Goal: Transaction & Acquisition: Purchase product/service

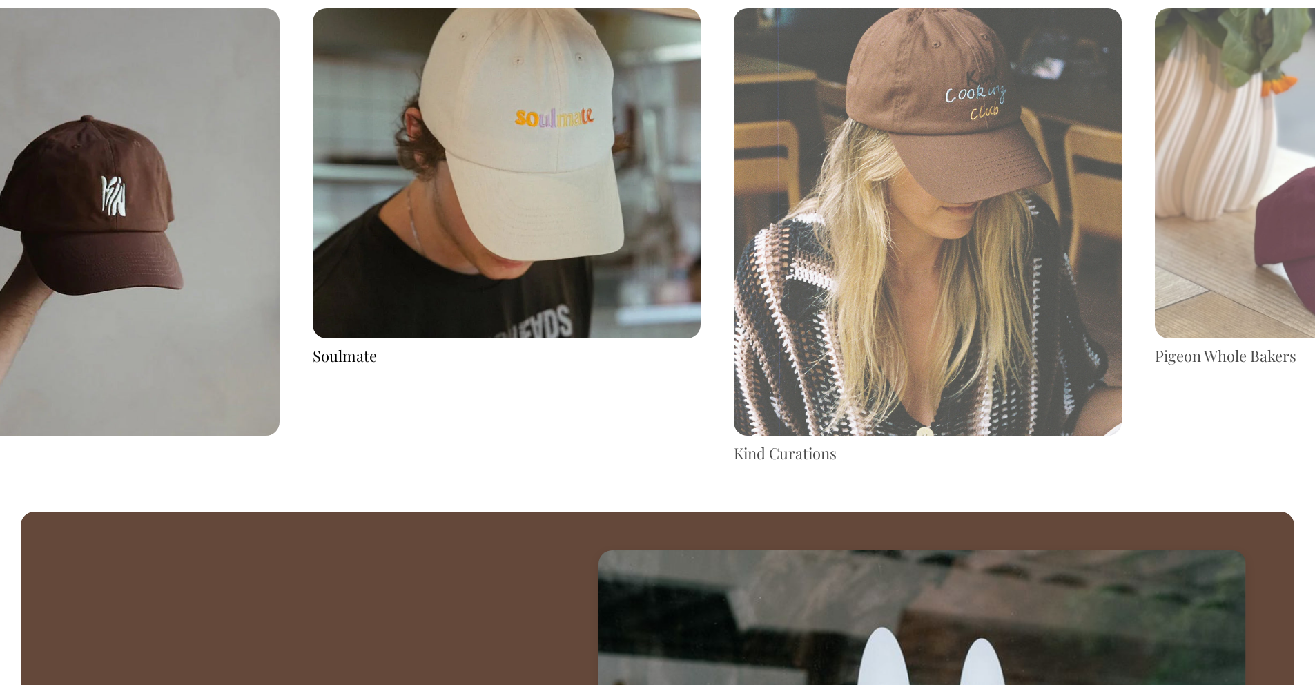
scroll to position [2760, 0]
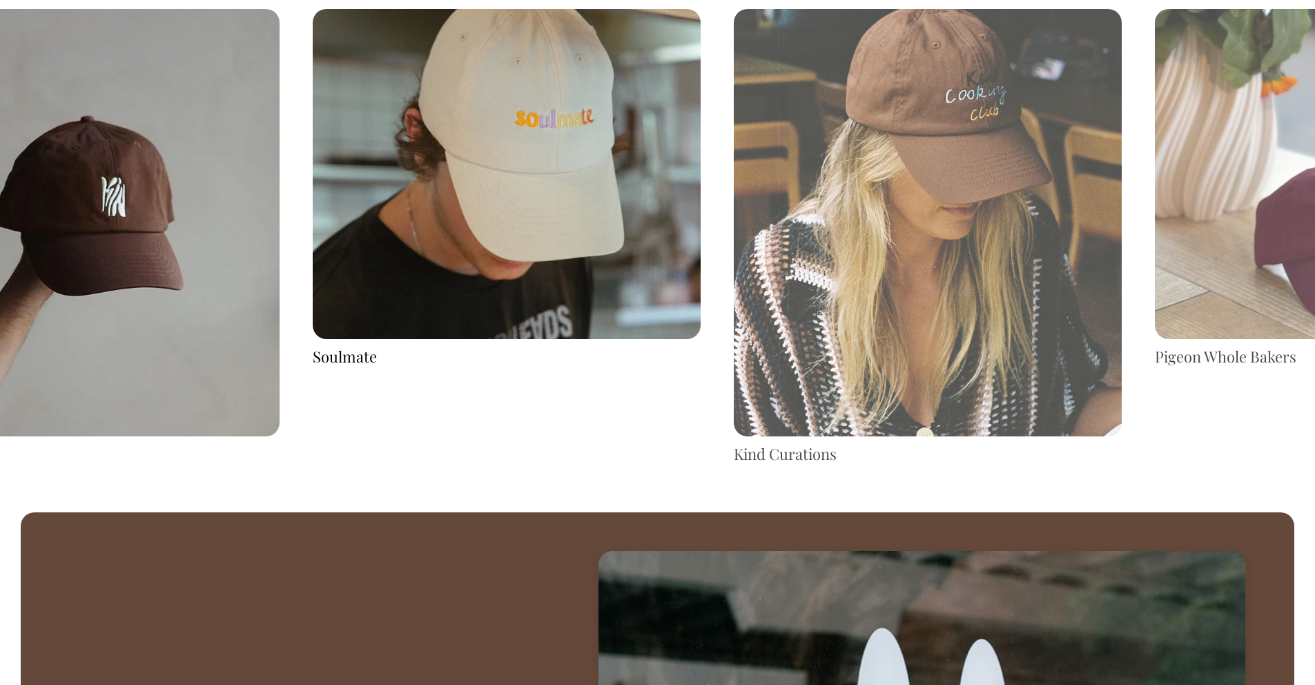
drag, startPoint x: 1161, startPoint y: 229, endPoint x: 769, endPoint y: 279, distance: 395.3
click at [774, 278] on img at bounding box center [928, 222] width 388 height 427
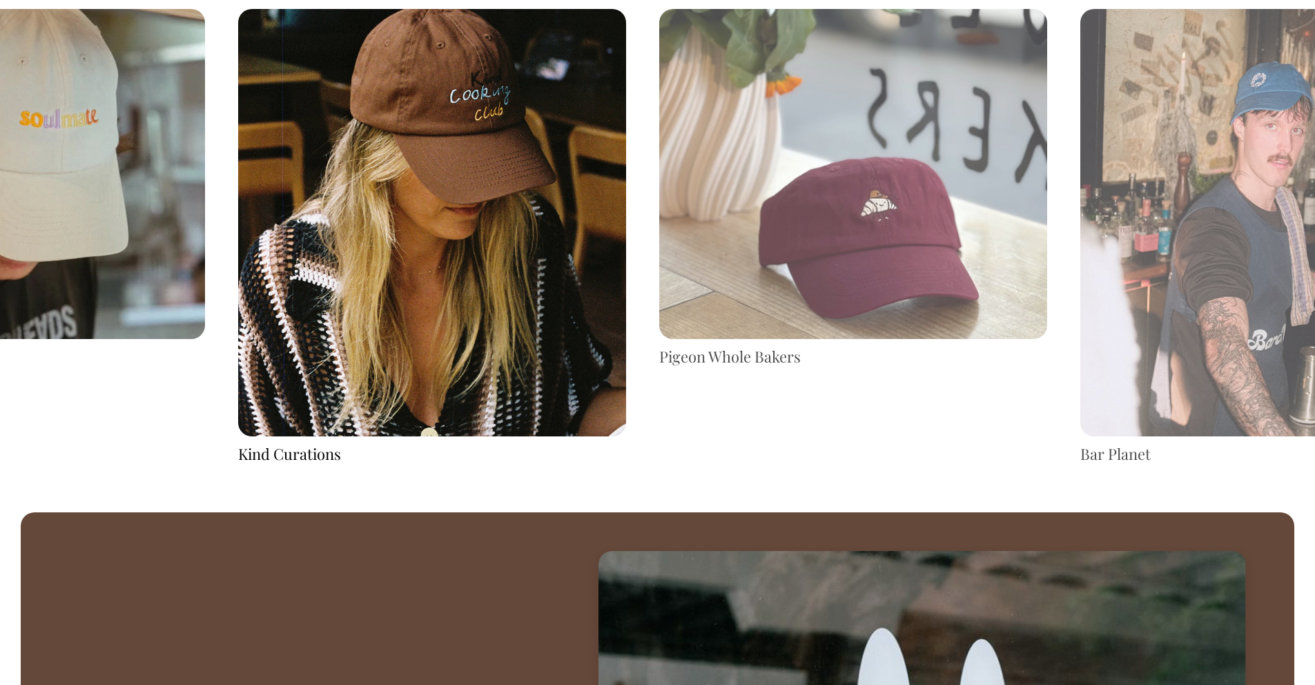
drag, startPoint x: 1220, startPoint y: 248, endPoint x: 793, endPoint y: 280, distance: 428.6
click at [802, 278] on img at bounding box center [853, 174] width 388 height 330
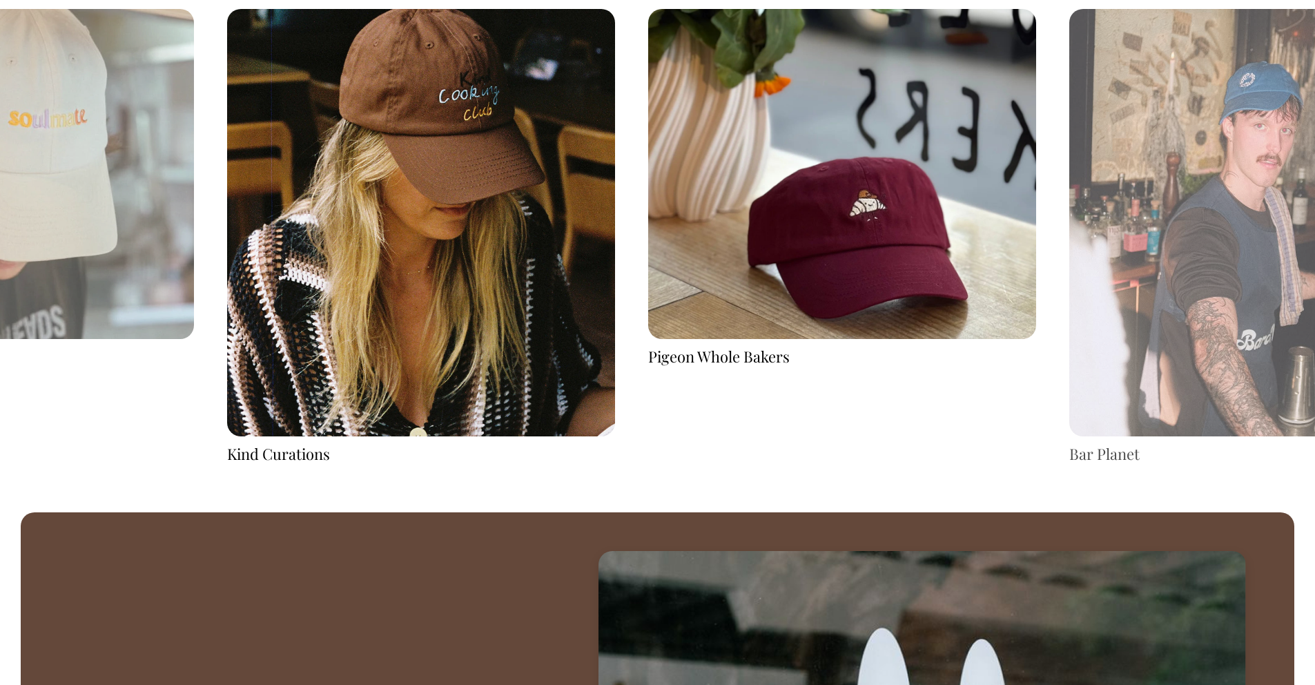
drag, startPoint x: 1115, startPoint y: 264, endPoint x: 711, endPoint y: 279, distance: 404.2
click at [1070, 303] on img at bounding box center [1264, 222] width 388 height 427
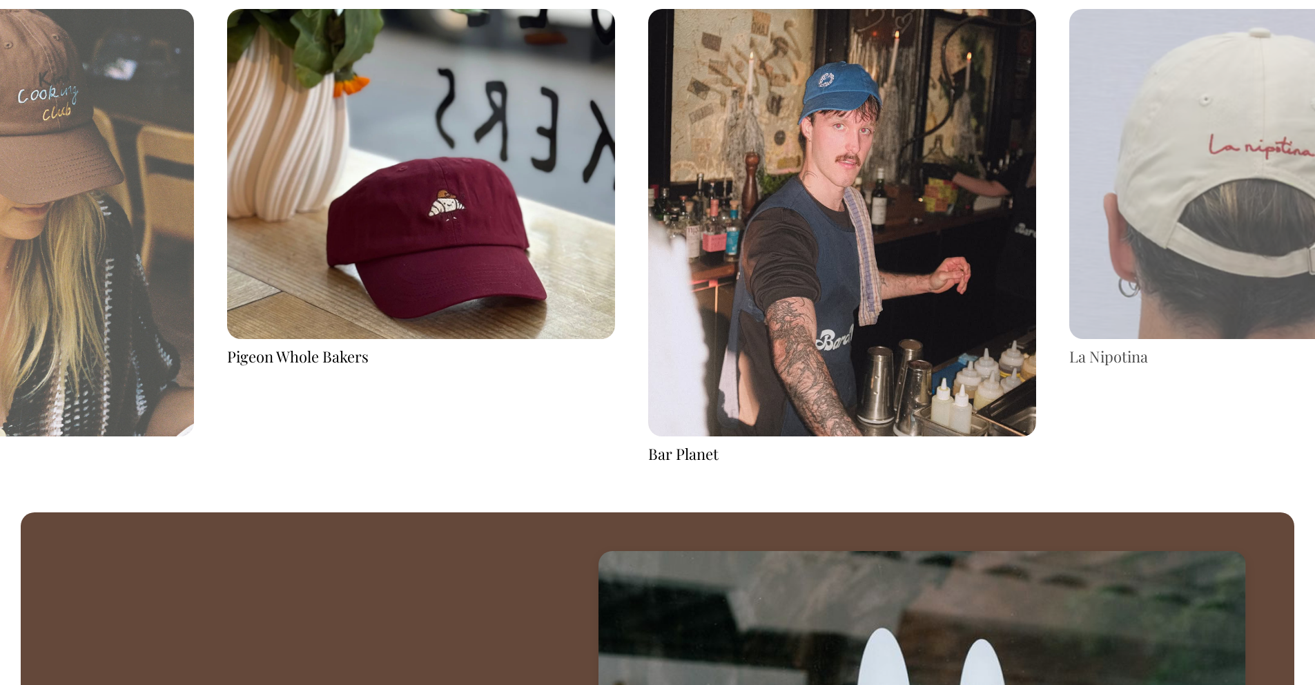
drag, startPoint x: 949, startPoint y: 232, endPoint x: 565, endPoint y: 255, distance: 385.3
click at [1070, 252] on img at bounding box center [1264, 174] width 388 height 330
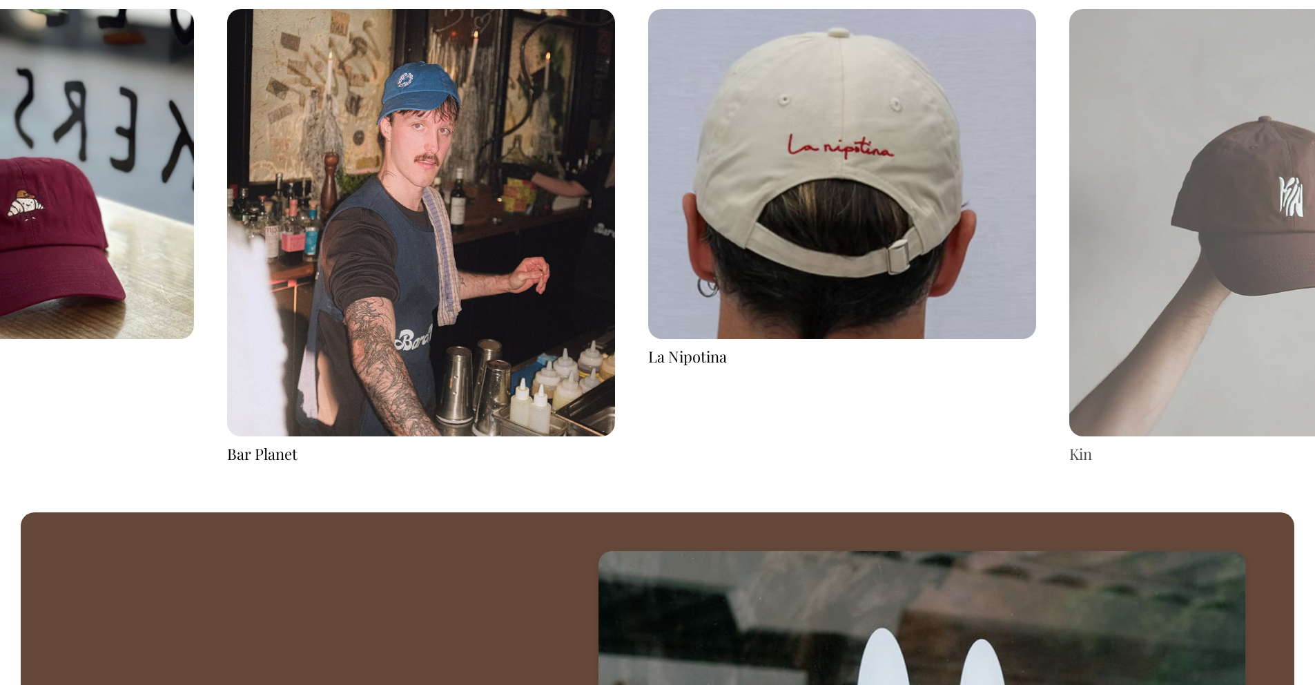
drag, startPoint x: 994, startPoint y: 213, endPoint x: 593, endPoint y: 232, distance: 401.6
click at [697, 220] on img at bounding box center [842, 174] width 388 height 330
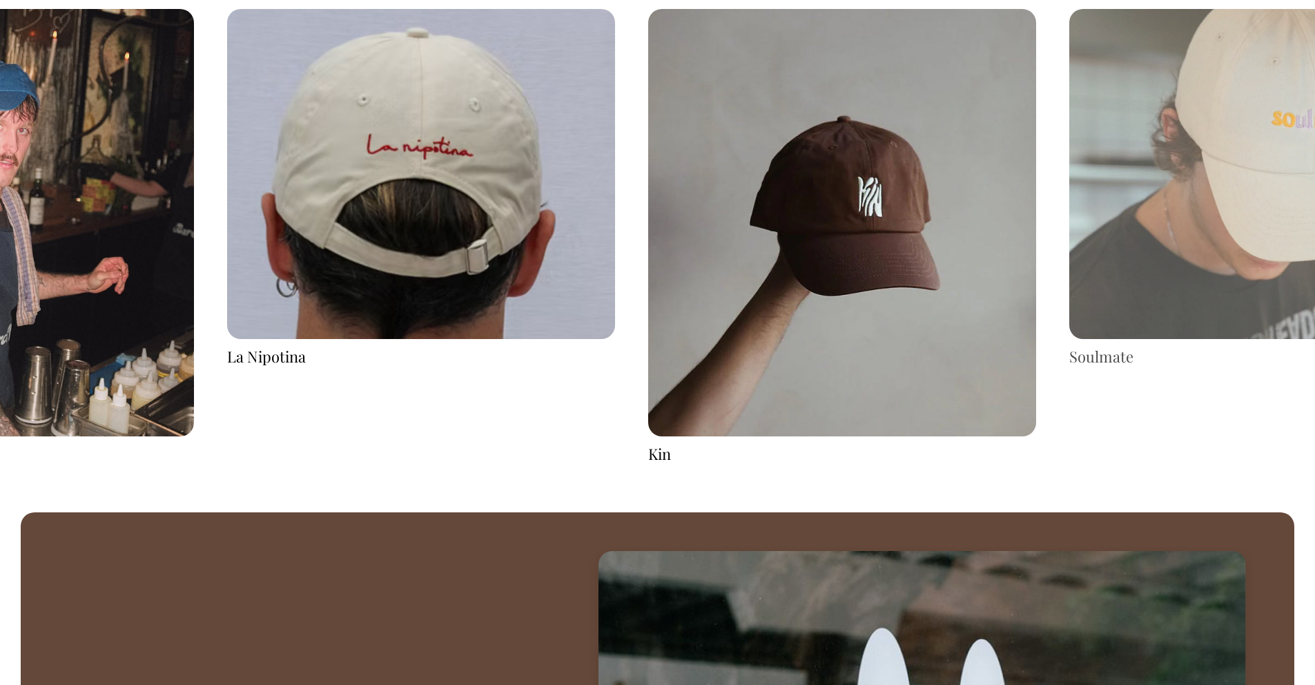
drag, startPoint x: 1022, startPoint y: 227, endPoint x: 661, endPoint y: 238, distance: 361.3
click at [724, 222] on img at bounding box center [842, 222] width 388 height 427
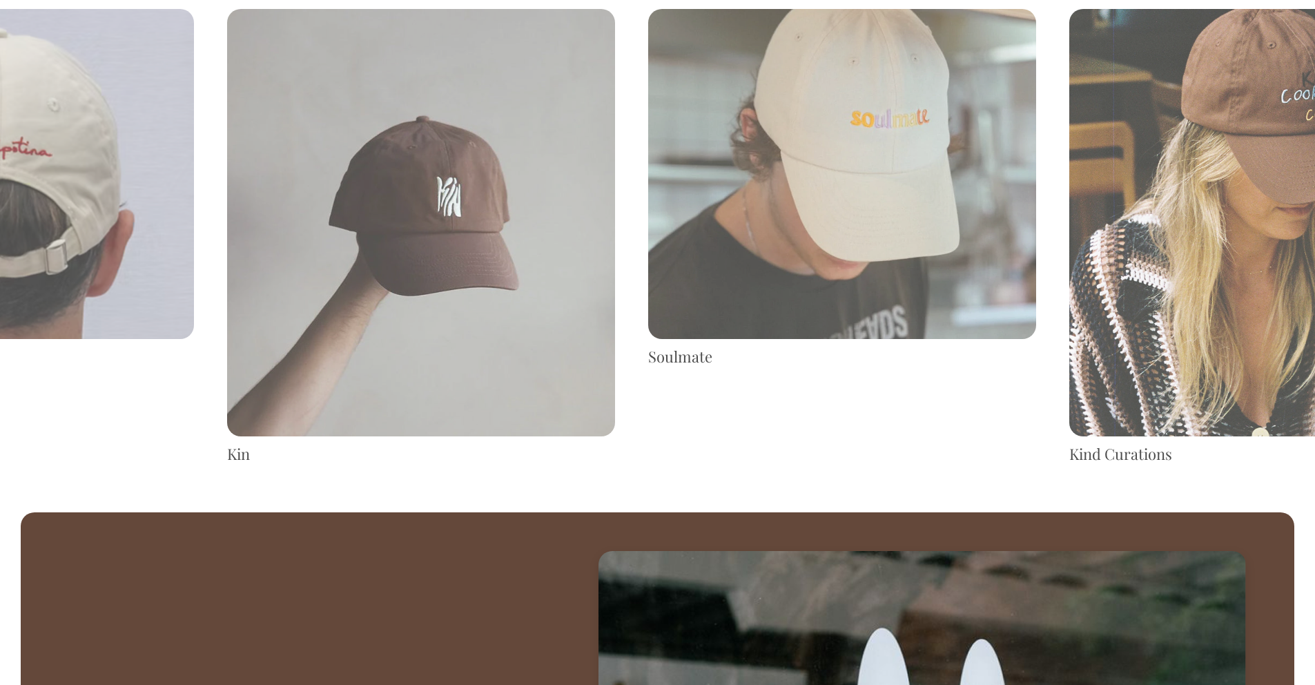
drag, startPoint x: 1118, startPoint y: 238, endPoint x: 708, endPoint y: 247, distance: 410.2
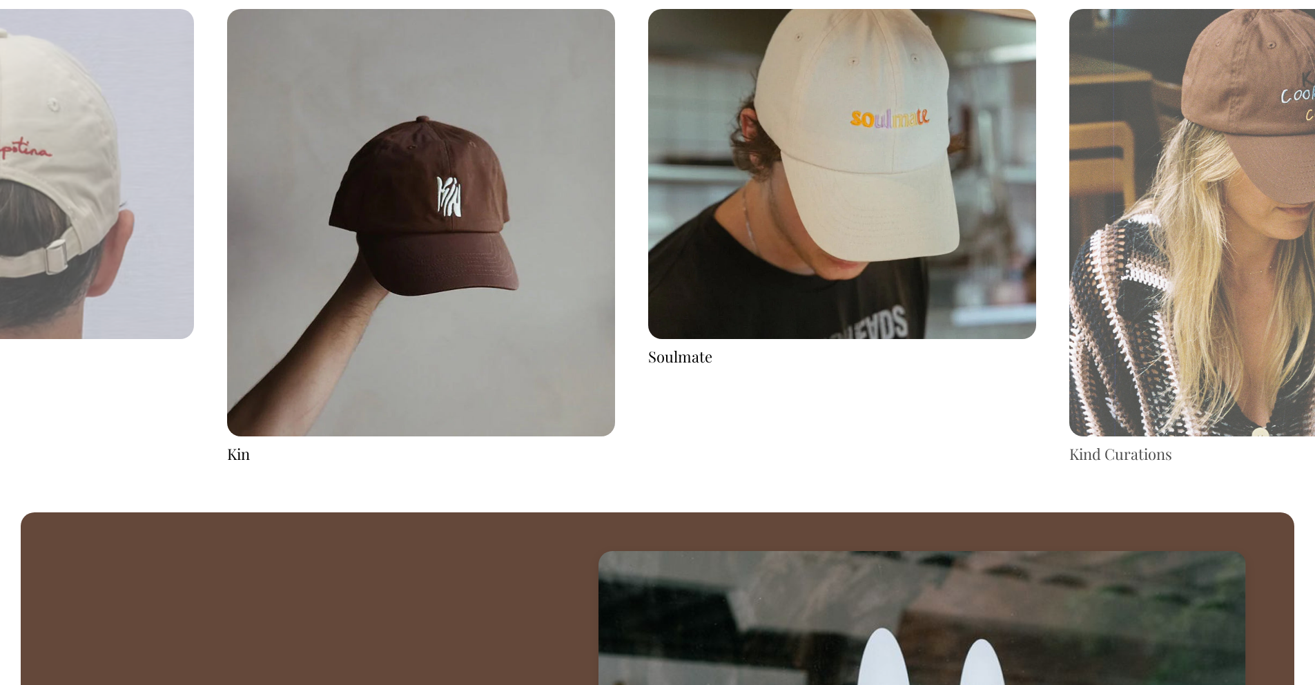
drag, startPoint x: 1057, startPoint y: 244, endPoint x: 697, endPoint y: 227, distance: 360.8
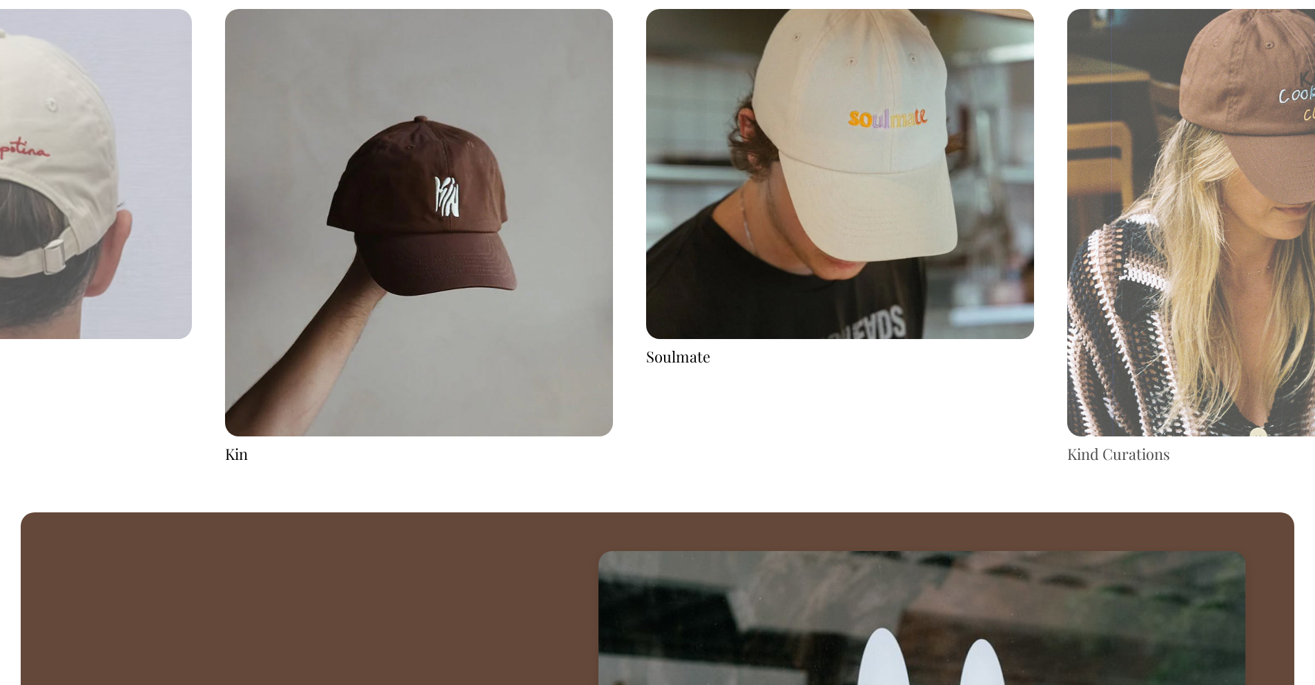
drag, startPoint x: 1097, startPoint y: 235, endPoint x: 592, endPoint y: 174, distance: 508.4
click at [1067, 180] on img at bounding box center [1261, 222] width 388 height 427
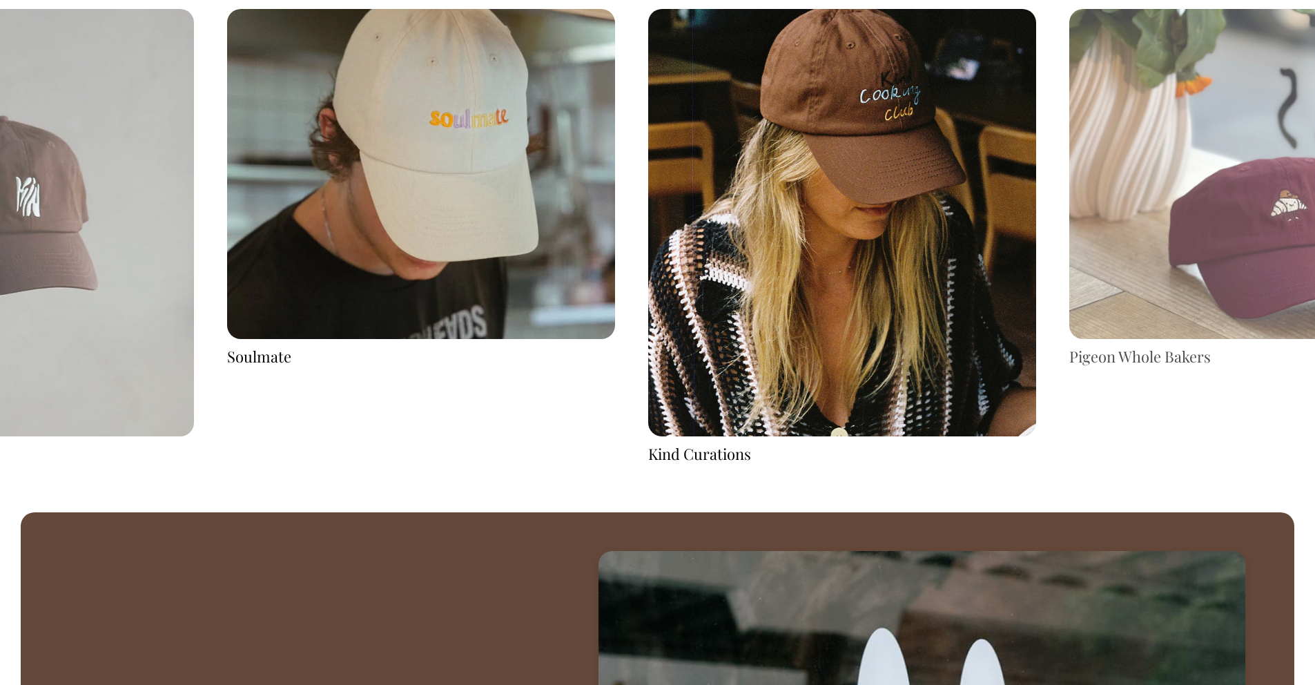
drag, startPoint x: 900, startPoint y: 135, endPoint x: 554, endPoint y: 130, distance: 346.6
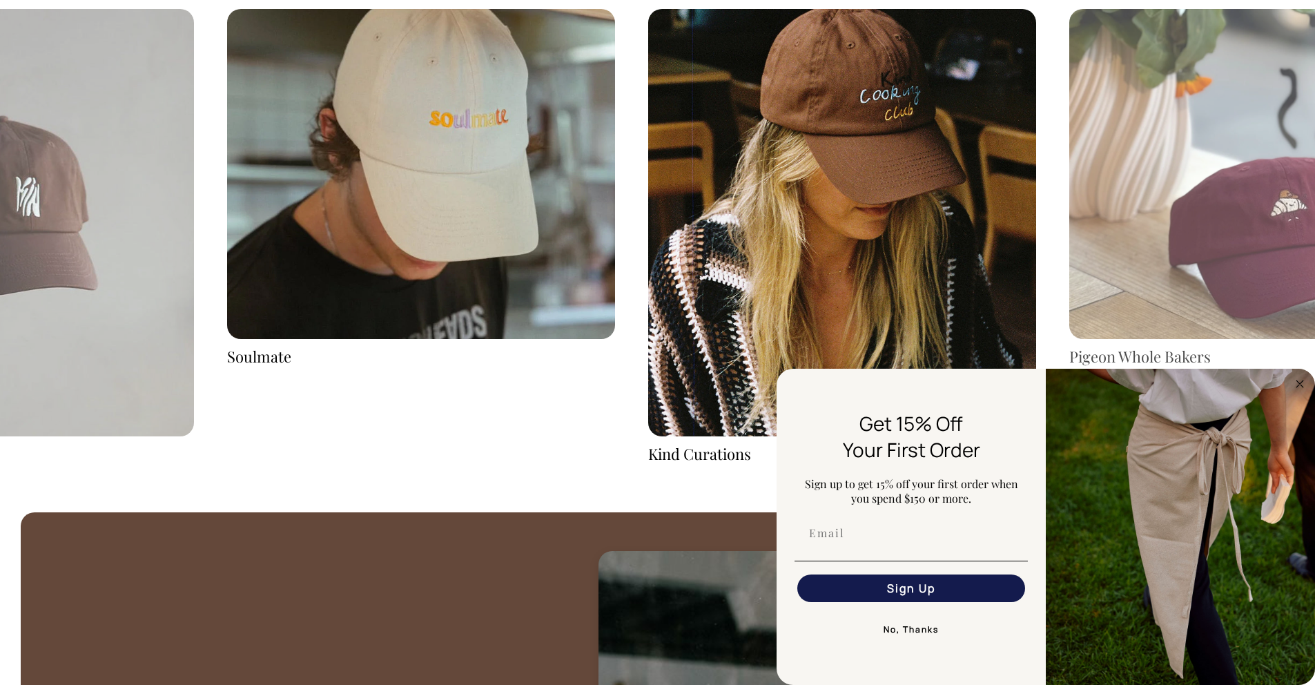
click at [934, 635] on button "No, Thanks" at bounding box center [911, 630] width 233 height 28
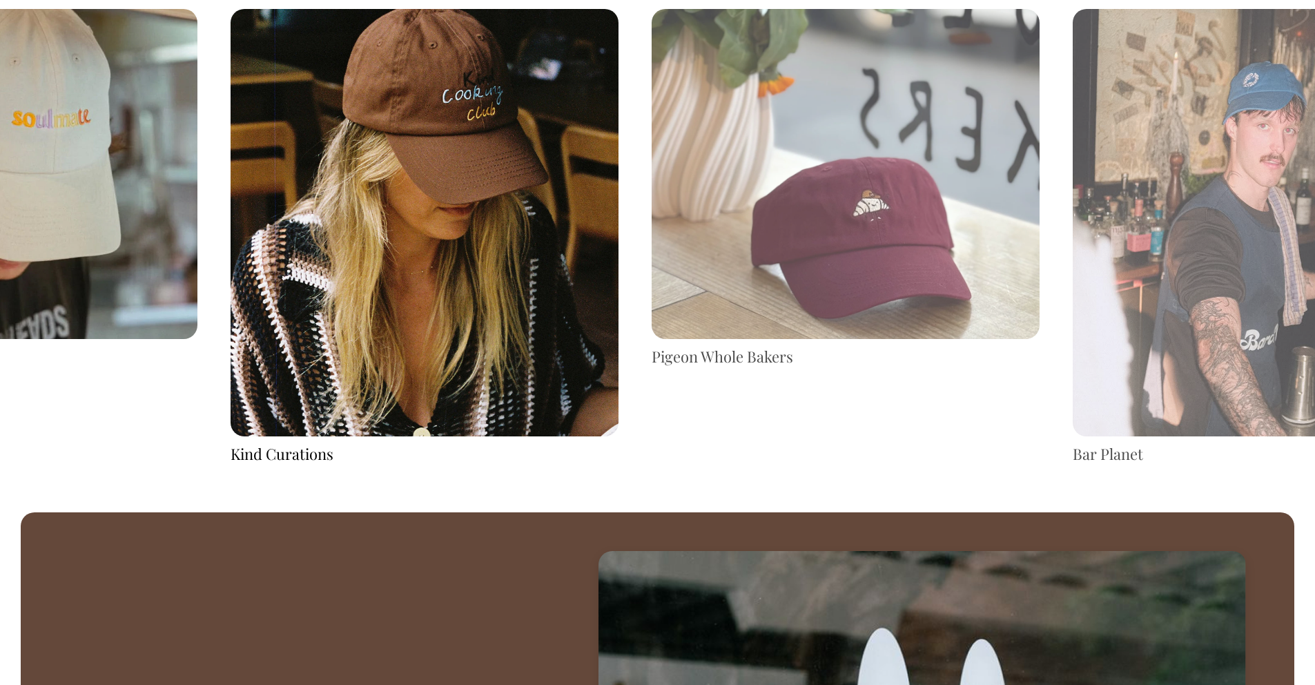
drag, startPoint x: 1250, startPoint y: 374, endPoint x: 630, endPoint y: 410, distance: 620.4
click at [639, 413] on div "Pigeon Whole Bakers Bar Planet La Nipotina" at bounding box center [1267, 236] width 6318 height 455
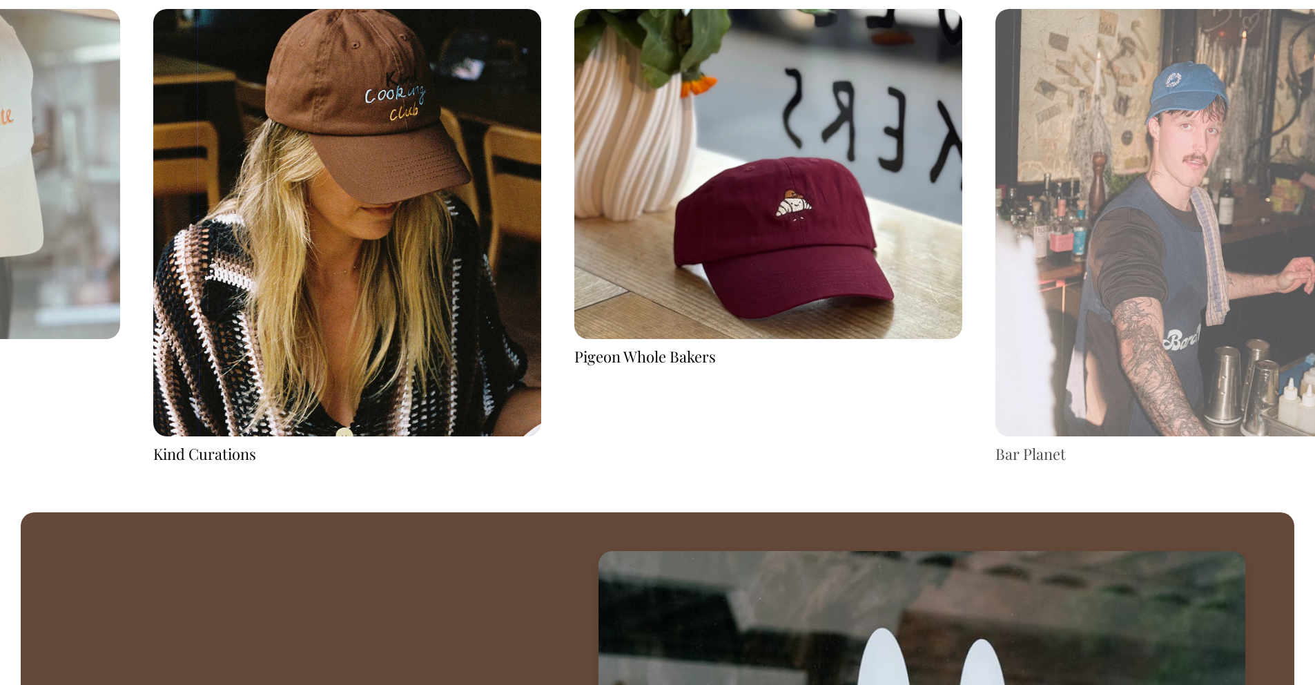
drag, startPoint x: 1150, startPoint y: 302, endPoint x: 615, endPoint y: 320, distance: 534.7
click at [996, 322] on img at bounding box center [1190, 222] width 388 height 427
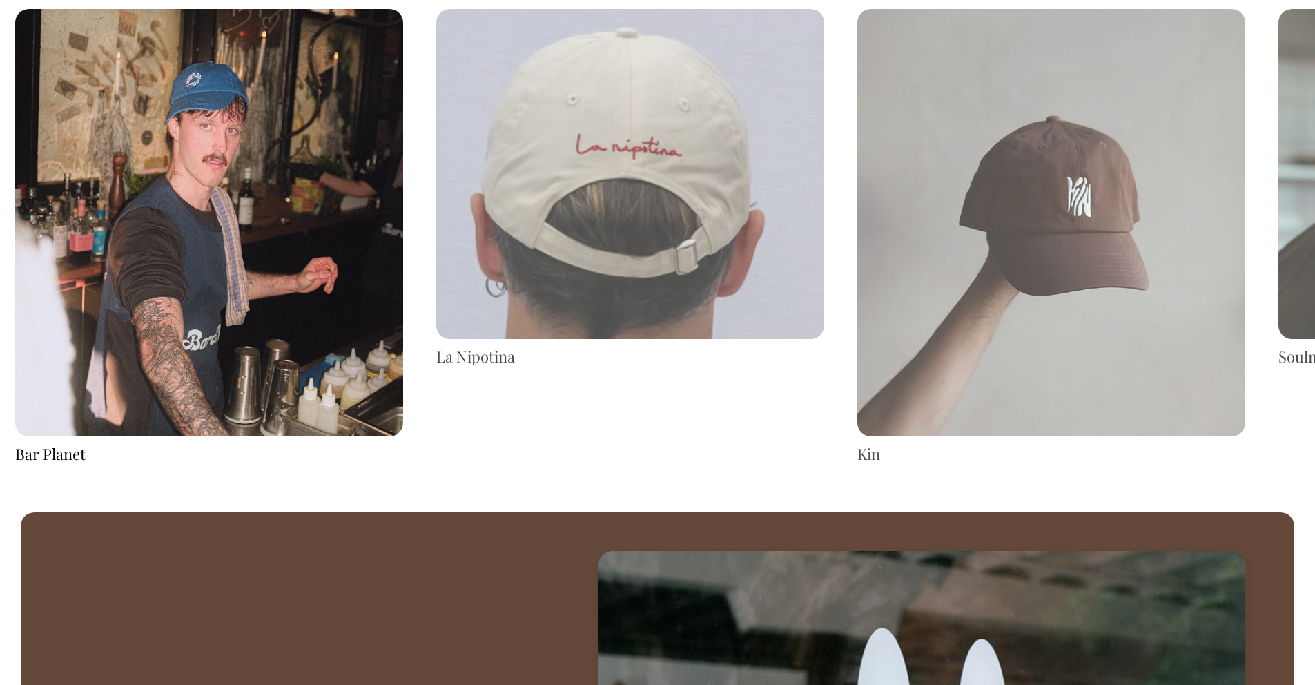
drag, startPoint x: 949, startPoint y: 217, endPoint x: 345, endPoint y: 253, distance: 604.5
click at [436, 253] on img at bounding box center [630, 174] width 388 height 330
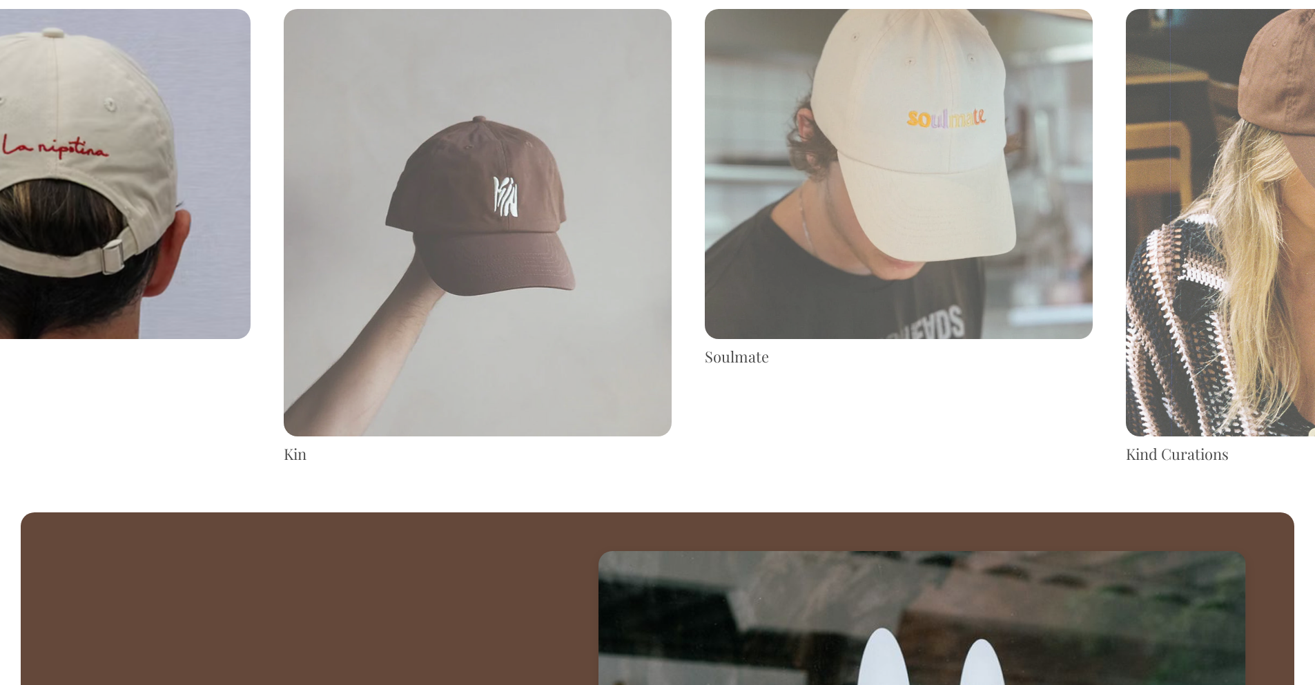
drag, startPoint x: 1009, startPoint y: 266, endPoint x: 168, endPoint y: 262, distance: 841.7
click at [194, 254] on img at bounding box center [57, 174] width 388 height 330
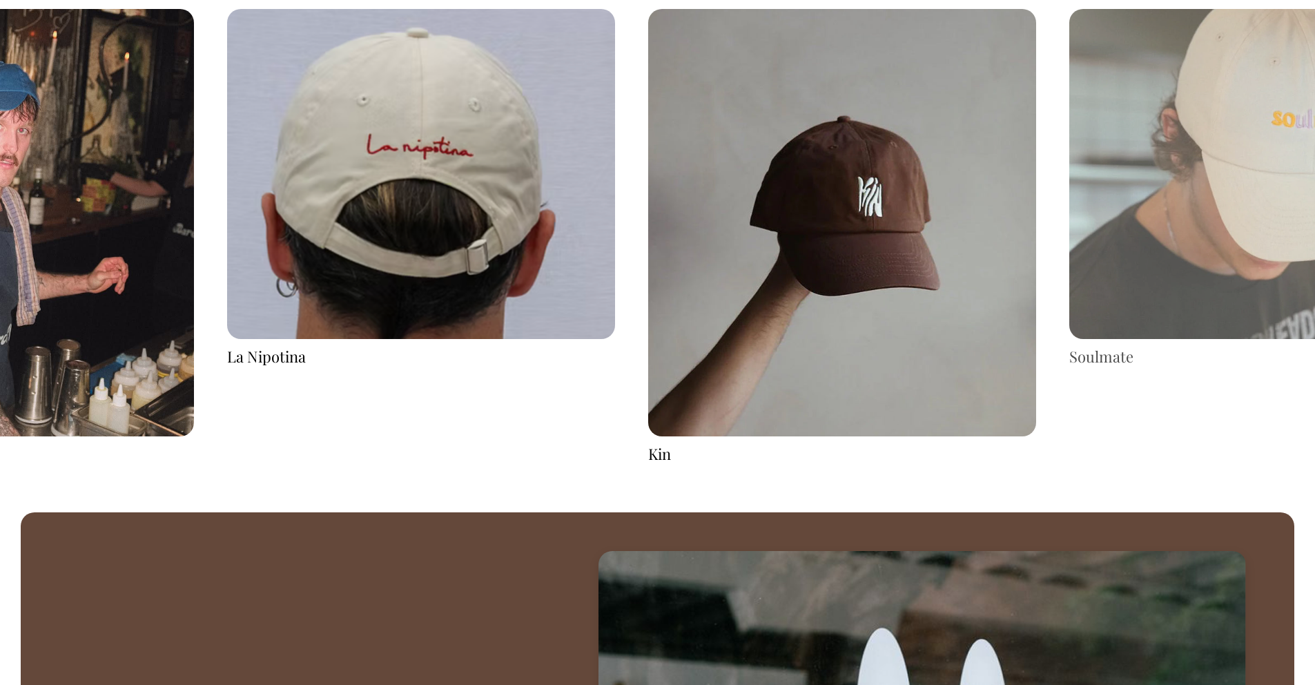
drag, startPoint x: 921, startPoint y: 242, endPoint x: 206, endPoint y: 207, distance: 715.5
click at [648, 216] on img at bounding box center [842, 222] width 388 height 427
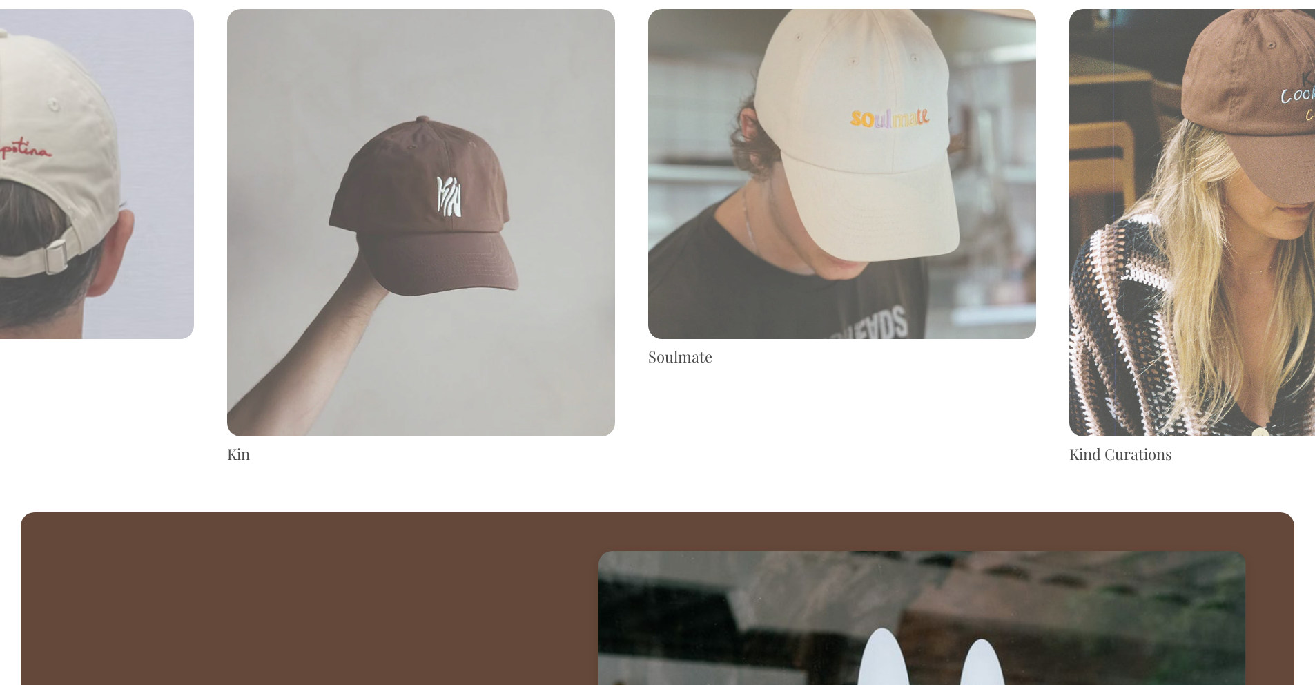
drag, startPoint x: 1081, startPoint y: 219, endPoint x: 466, endPoint y: 180, distance: 616.5
